Goal: Find specific page/section: Find specific page/section

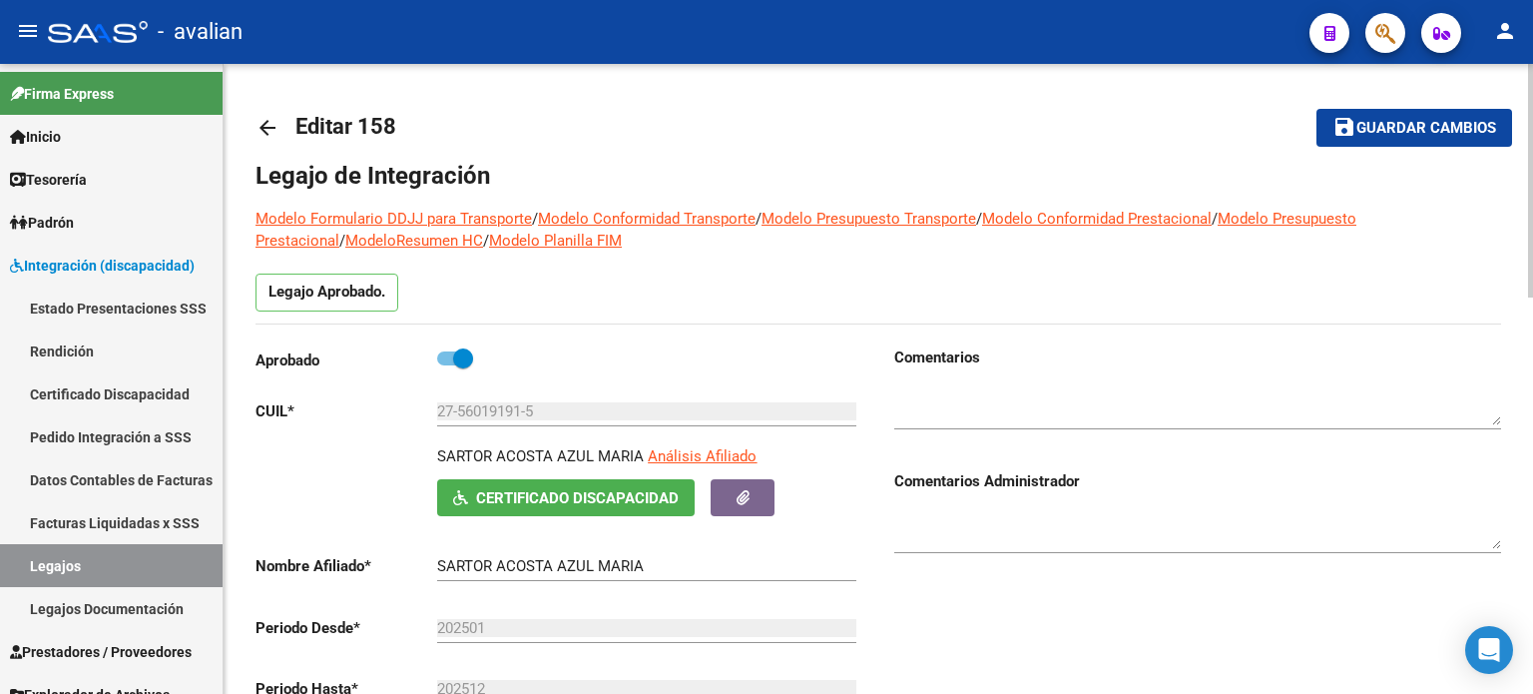
click at [272, 123] on mat-icon "arrow_back" at bounding box center [268, 128] width 24 height 24
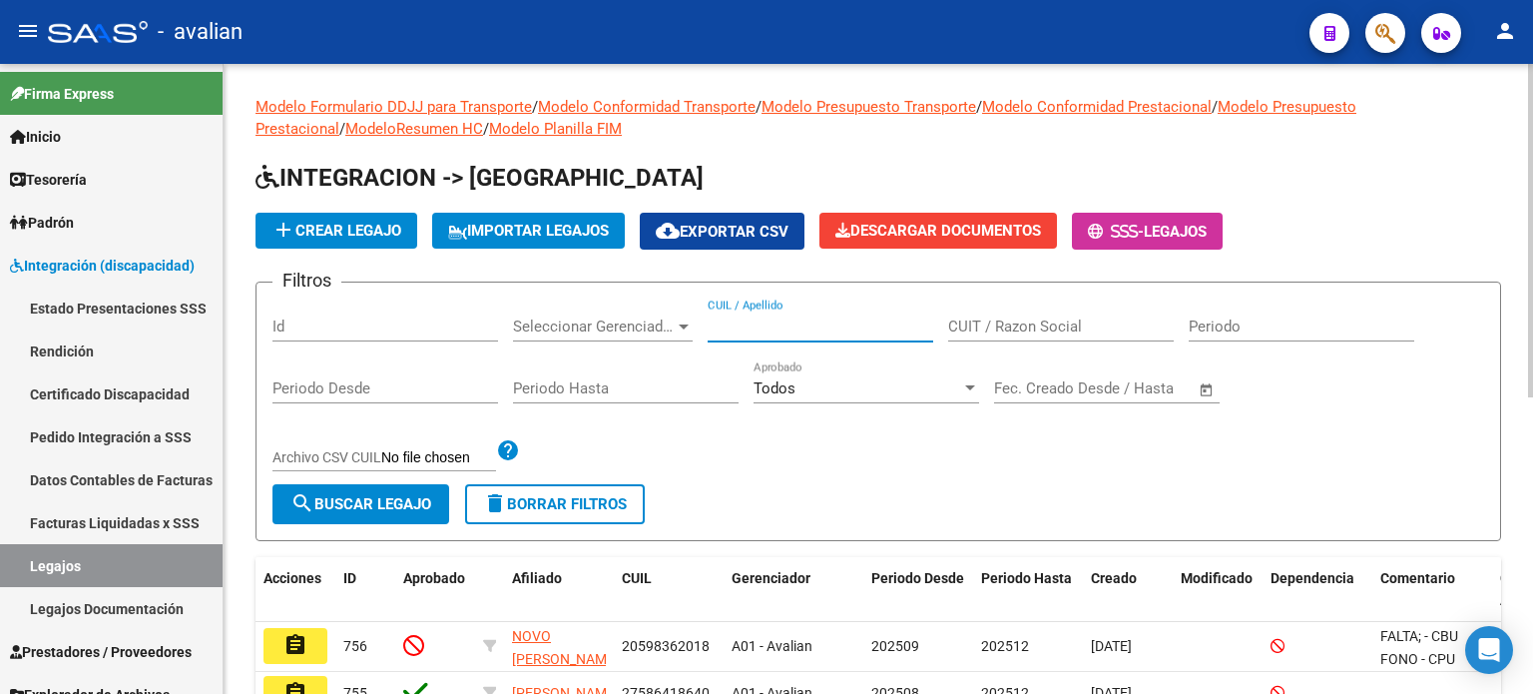
click at [799, 318] on input "CUIL / Apellido" at bounding box center [821, 326] width 226 height 18
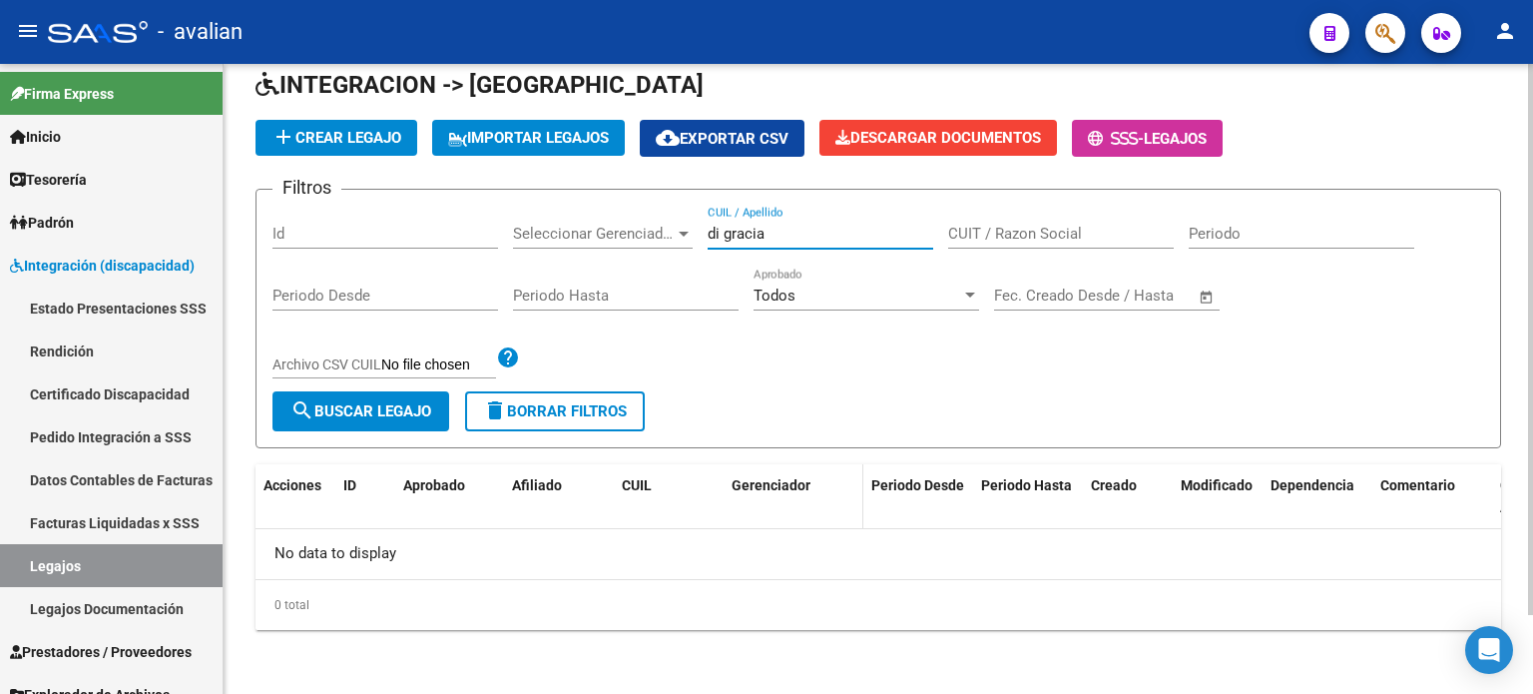
scroll to position [90, 0]
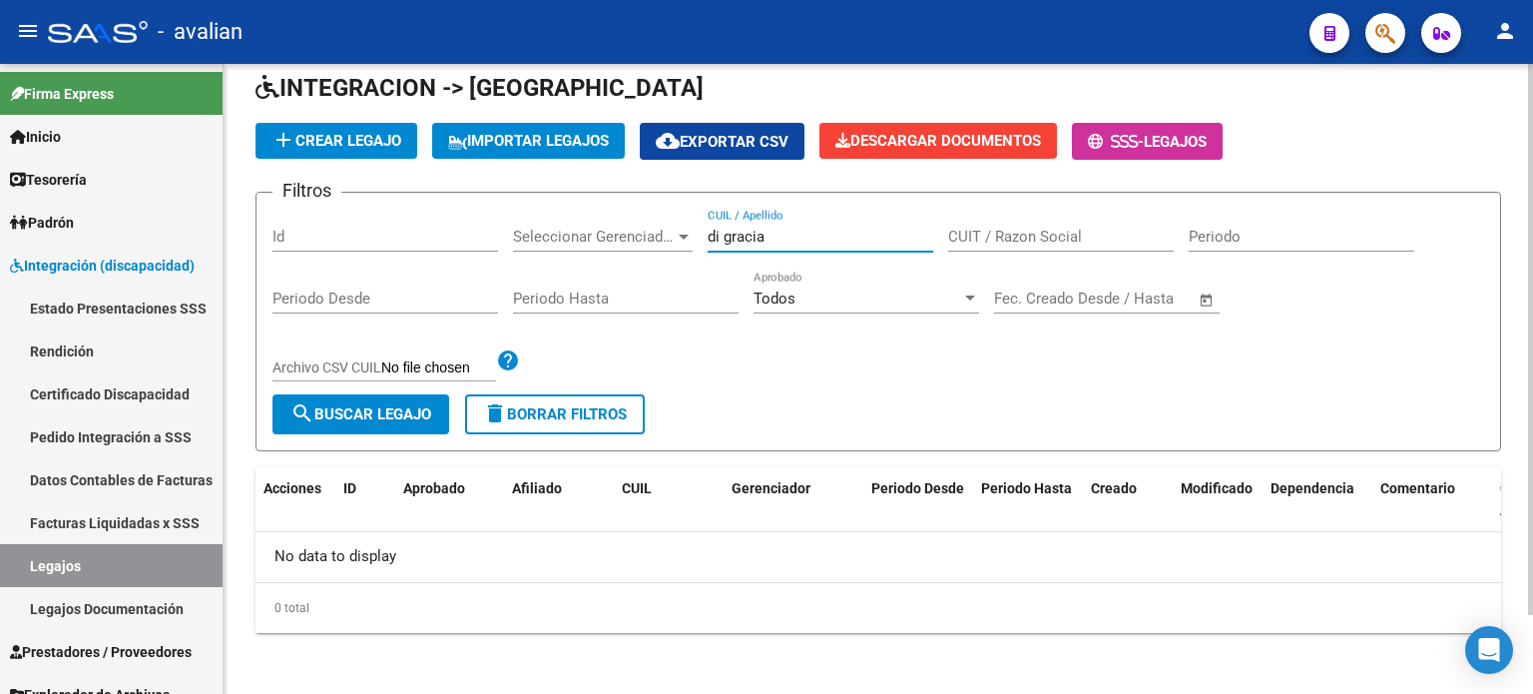
click at [723, 234] on input "di gracia" at bounding box center [821, 237] width 226 height 18
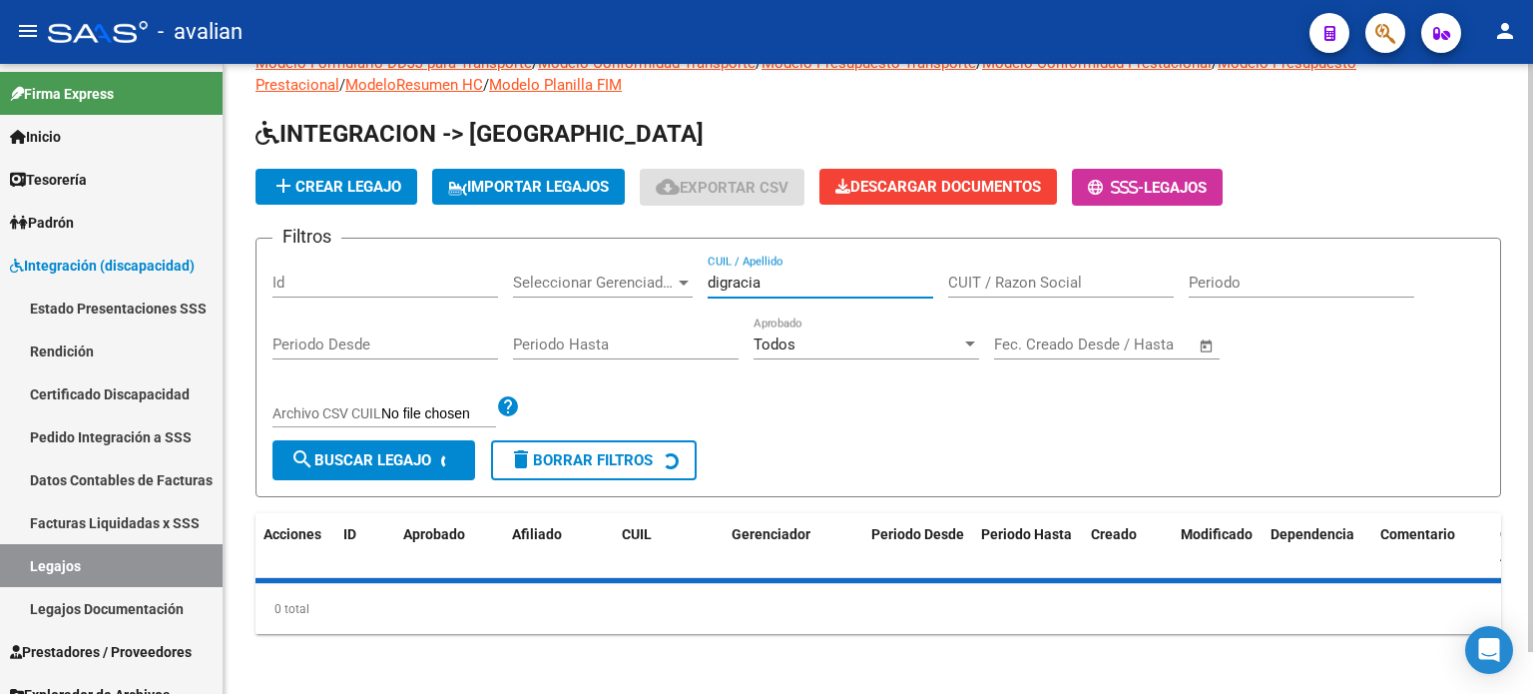
scroll to position [111, 0]
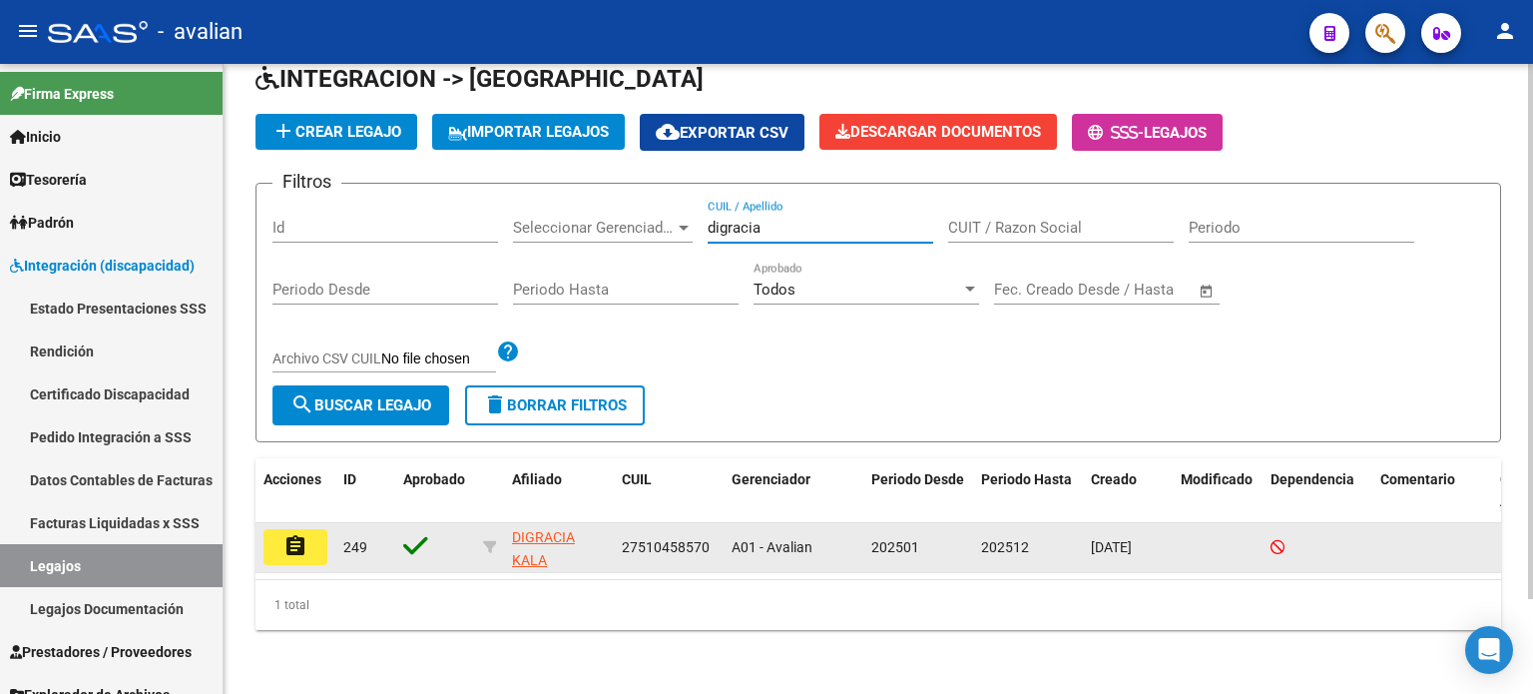
type input "digracia"
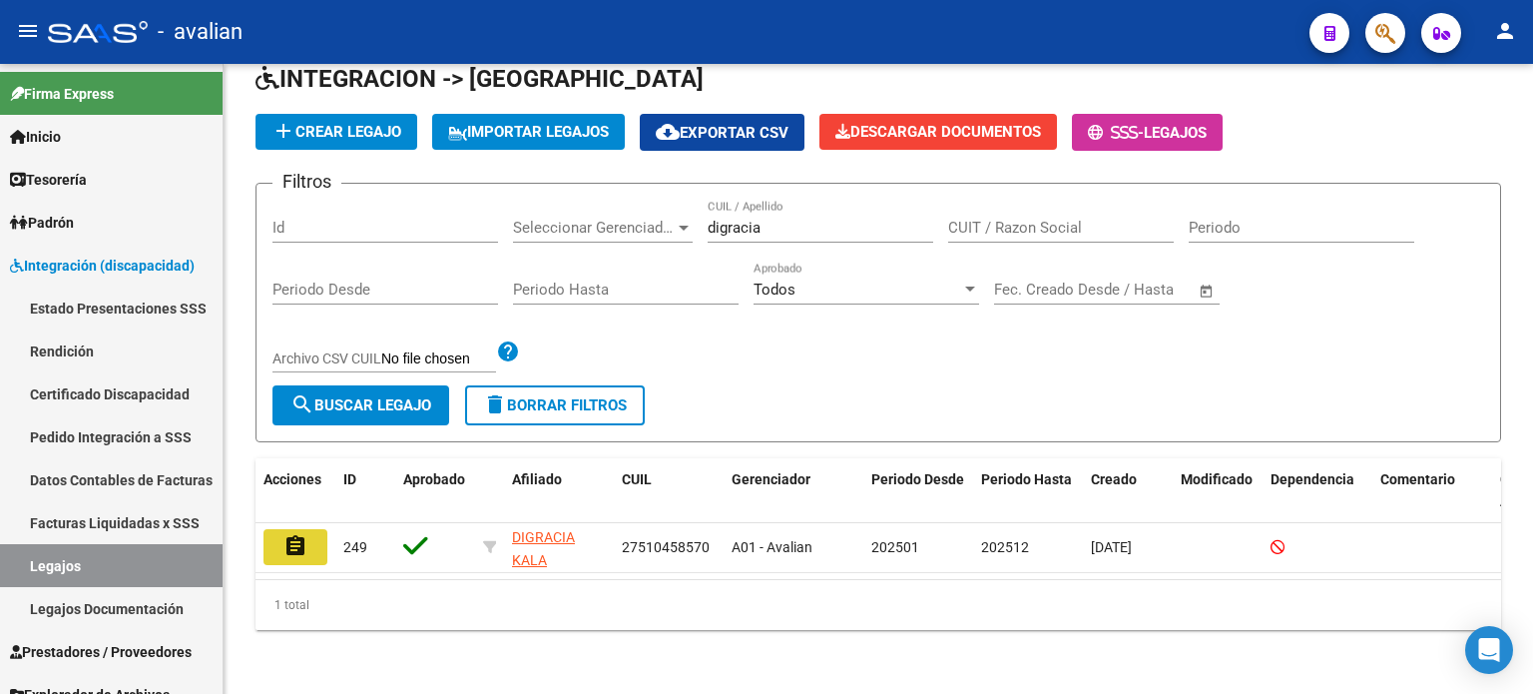
click at [279, 529] on button "assignment" at bounding box center [296, 547] width 64 height 36
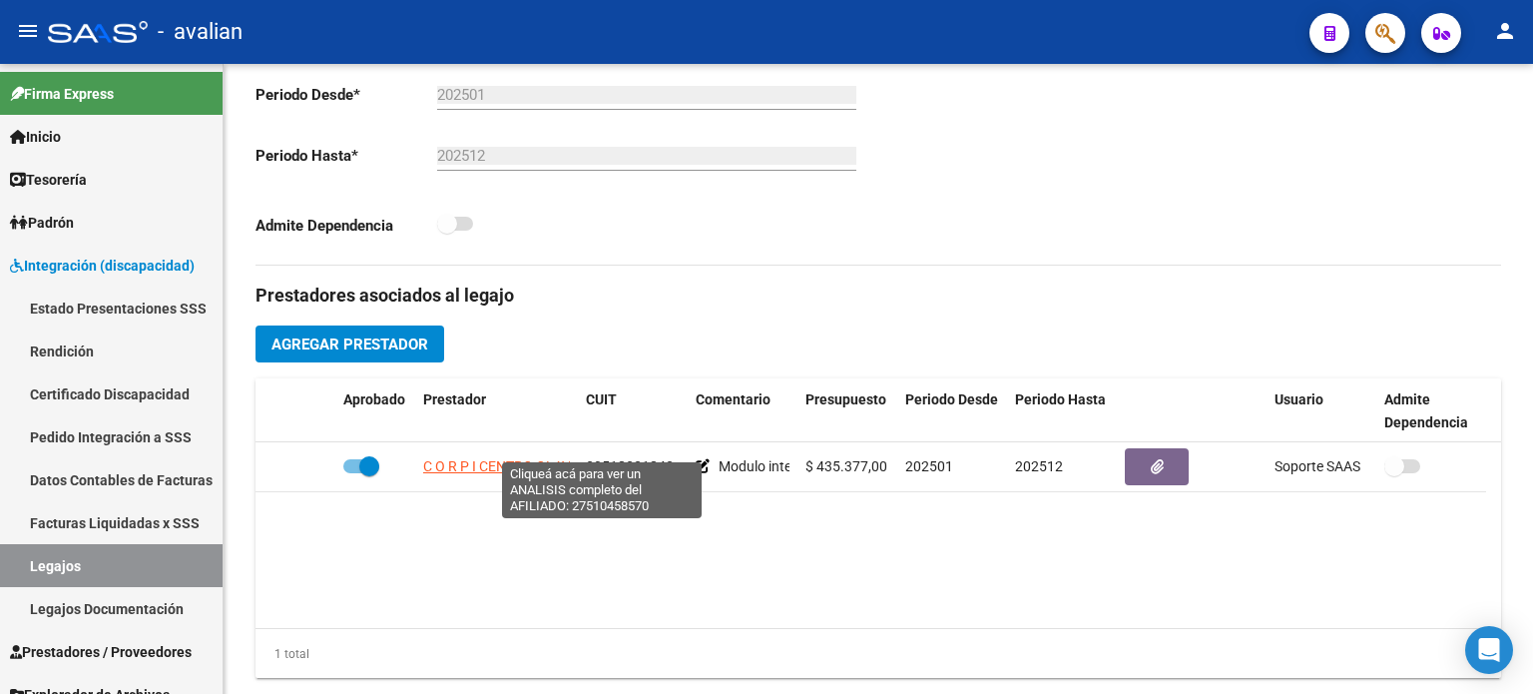
scroll to position [799, 0]
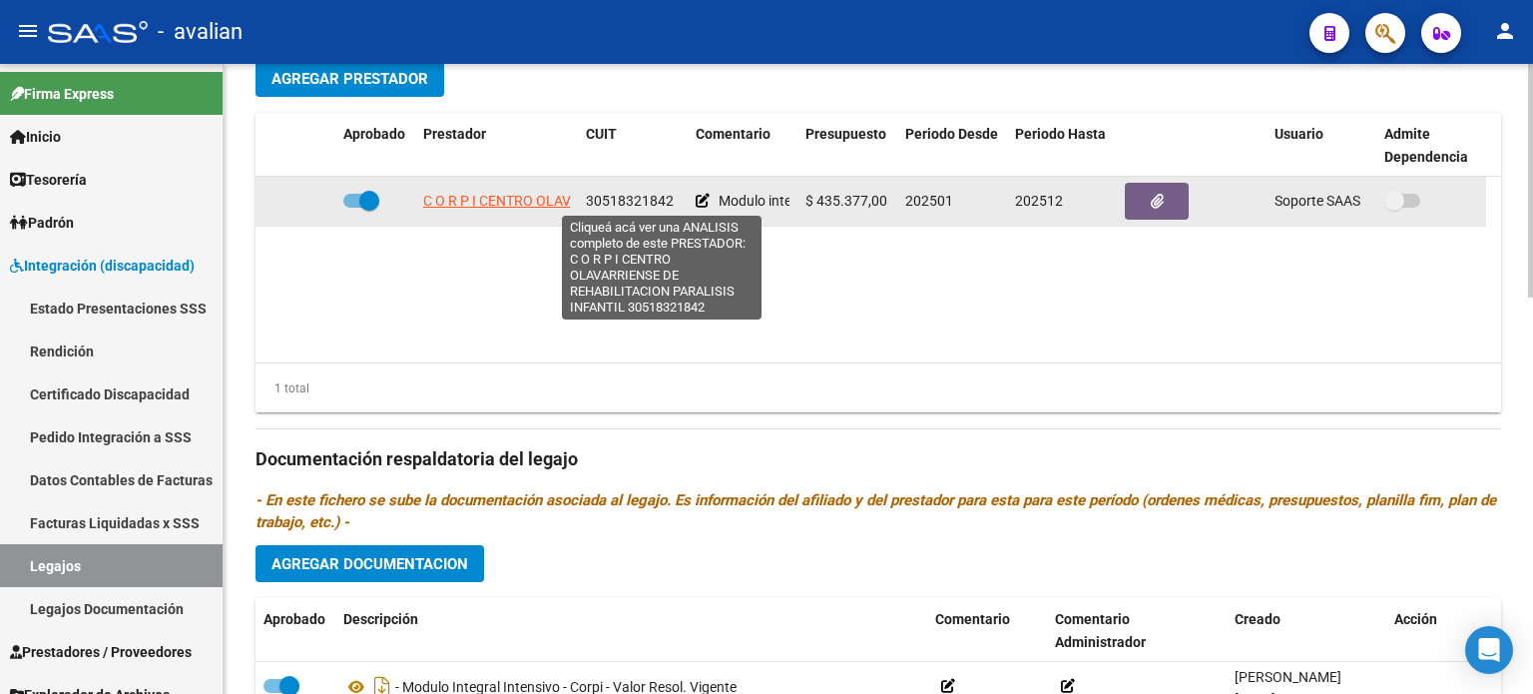
click at [465, 193] on span "C O R P I CENTRO OLAVARRIENSE DE REHABILITACION PARALISIS INFANTIL" at bounding box center [661, 201] width 477 height 16
type textarea "30518321842"
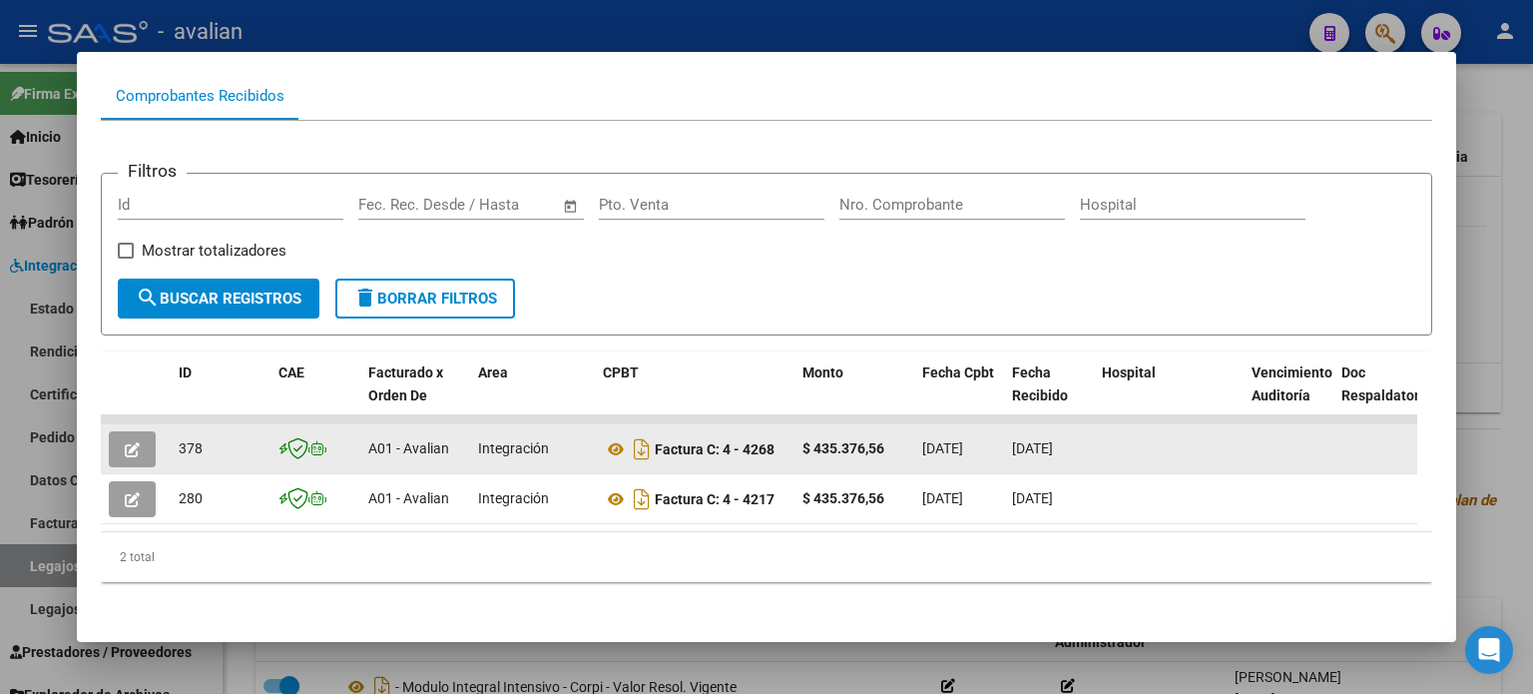
scroll to position [215, 0]
